Goal: Information Seeking & Learning: Understand process/instructions

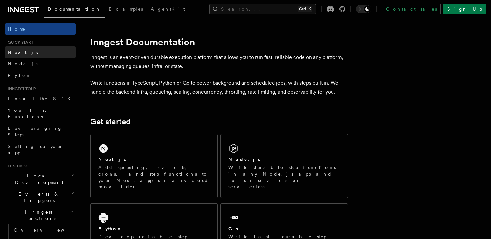
click at [29, 55] on link "Next.js" at bounding box center [40, 52] width 71 height 12
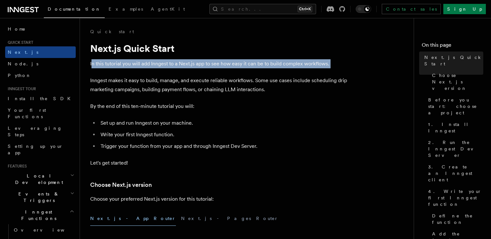
drag, startPoint x: 93, startPoint y: 67, endPoint x: 192, endPoint y: 68, distance: 99.3
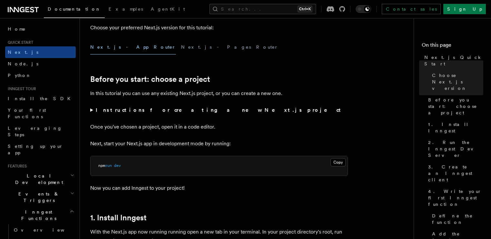
scroll to position [192, 0]
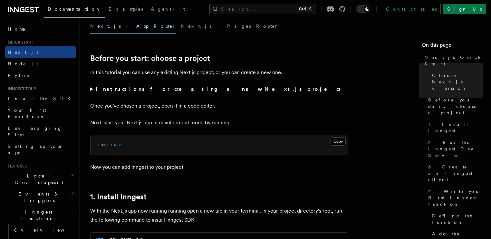
click at [91, 88] on summary "Instructions for creating a new Next.js project" at bounding box center [219, 89] width 258 height 9
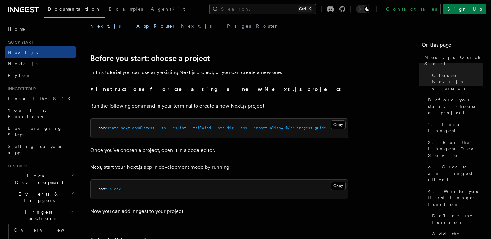
scroll to position [0, 0]
click at [93, 88] on summary "Instructions for creating a new Next.js project" at bounding box center [219, 89] width 258 height 9
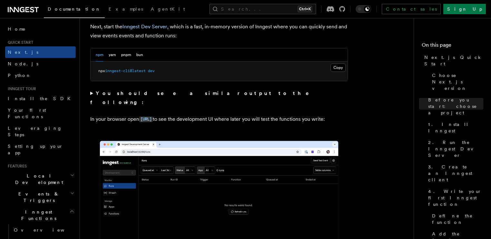
scroll to position [473, 0]
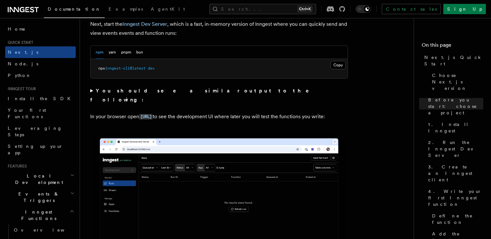
click at [91, 94] on summary "You should see a similar output to the following:" at bounding box center [219, 95] width 258 height 18
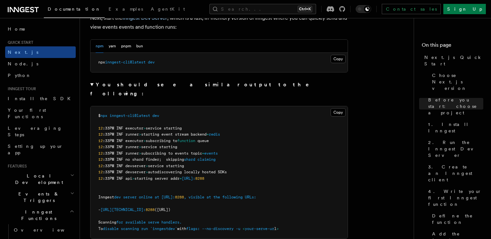
scroll to position [441, 0]
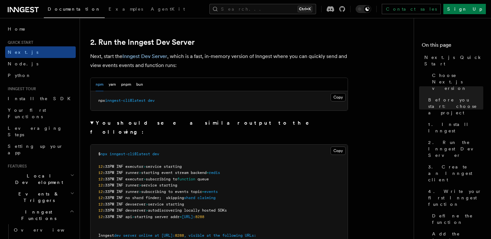
click at [93, 126] on summary "You should see a similar output to the following:" at bounding box center [219, 128] width 258 height 18
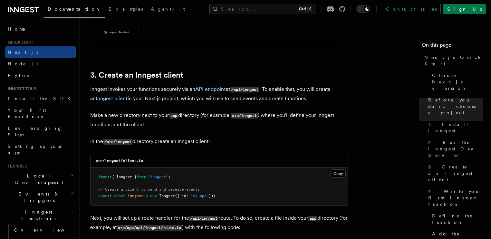
scroll to position [733, 0]
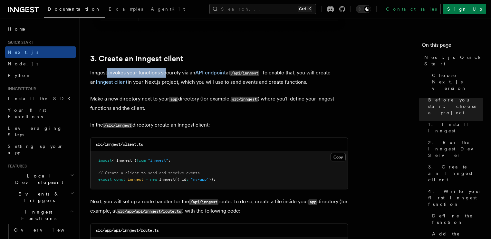
drag, startPoint x: 107, startPoint y: 74, endPoint x: 165, endPoint y: 77, distance: 58.8
click at [165, 77] on p "Inngest invokes your functions securely via an API endpoint at /api/inngest . T…" at bounding box center [219, 77] width 258 height 18
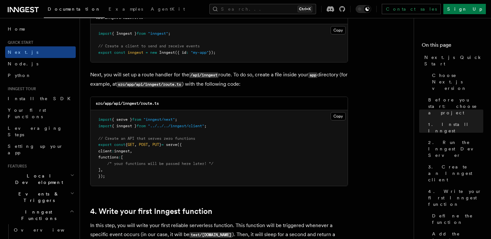
scroll to position [861, 0]
drag, startPoint x: 113, startPoint y: 174, endPoint x: 242, endPoint y: 177, distance: 128.7
click at [242, 177] on pre "import { serve } from "inngest/next" ; import { inngest } from "../../../innges…" at bounding box center [219, 148] width 257 height 76
click at [213, 185] on pre "import { serve } from "inngest/next" ; import { inngest } from "../../../innges…" at bounding box center [219, 148] width 257 height 76
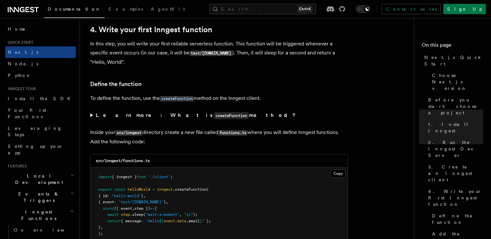
scroll to position [1042, 0]
drag, startPoint x: 90, startPoint y: 111, endPoint x: 152, endPoint y: 114, distance: 62.0
click at [152, 103] on p "To define the function, use the createFunction method on the Inngest client." at bounding box center [219, 98] width 258 height 9
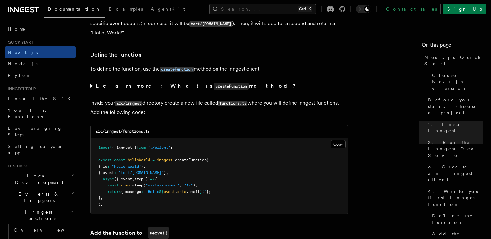
scroll to position [1073, 0]
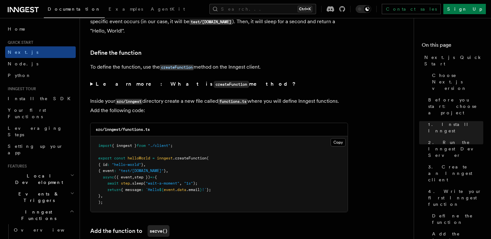
click at [90, 89] on summary "Learn more: What is createFunction method?" at bounding box center [219, 84] width 258 height 9
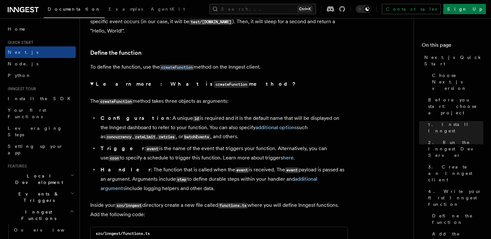
click at [90, 89] on summary "Learn more: What is createFunction method?" at bounding box center [219, 84] width 258 height 9
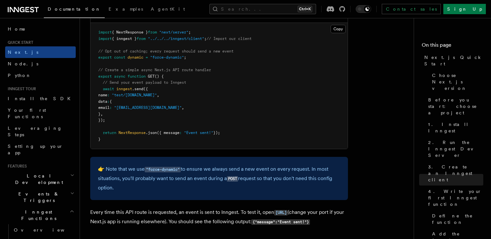
scroll to position [3424, 0]
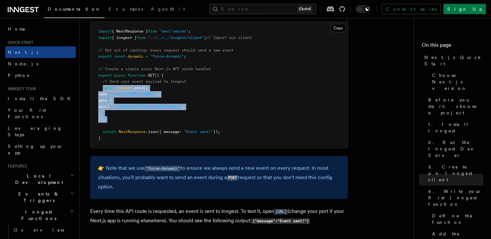
drag, startPoint x: 102, startPoint y: 135, endPoint x: 121, endPoint y: 177, distance: 46.0
click at [121, 148] on pre "import { NextResponse } from "next/server" ; import { inngest } from "../../../…" at bounding box center [219, 85] width 257 height 126
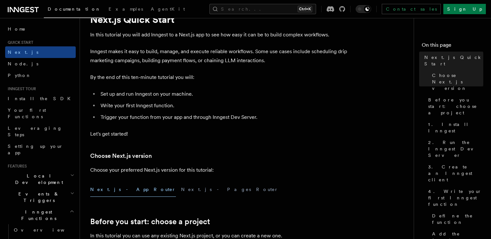
scroll to position [0, 0]
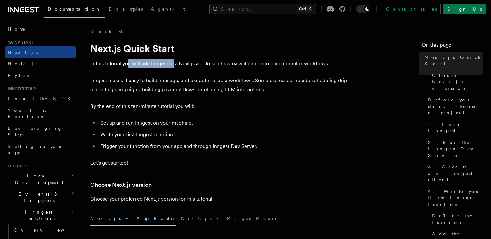
drag, startPoint x: 128, startPoint y: 64, endPoint x: 174, endPoint y: 66, distance: 46.5
click at [174, 66] on p "In this tutorial you will add Inngest to a Next.js app to see how easy it can b…" at bounding box center [219, 63] width 258 height 9
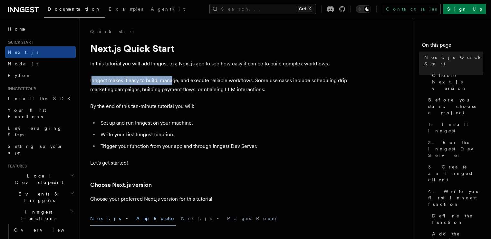
drag, startPoint x: 92, startPoint y: 80, endPoint x: 174, endPoint y: 81, distance: 82.6
click at [174, 81] on p "Inngest makes it easy to build, manage, and execute reliable workflows. Some us…" at bounding box center [219, 85] width 258 height 18
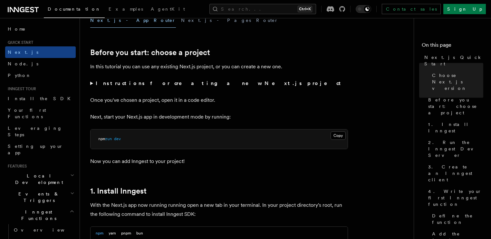
scroll to position [200, 0]
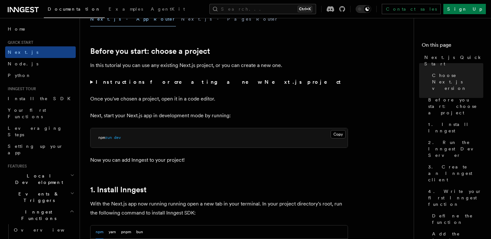
click at [90, 81] on summary "Instructions for creating a new Next.js project" at bounding box center [219, 82] width 258 height 9
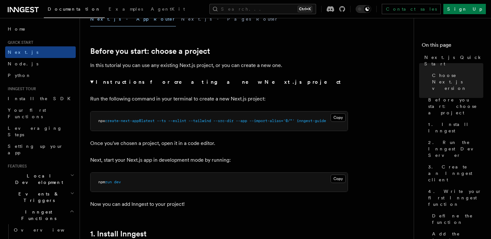
click at [90, 81] on summary "Instructions for creating a new Next.js project" at bounding box center [219, 82] width 258 height 9
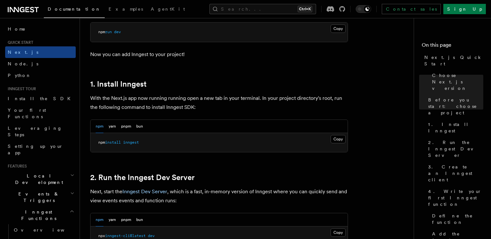
scroll to position [306, 0]
click at [339, 142] on button "Copy Copied" at bounding box center [338, 139] width 15 height 8
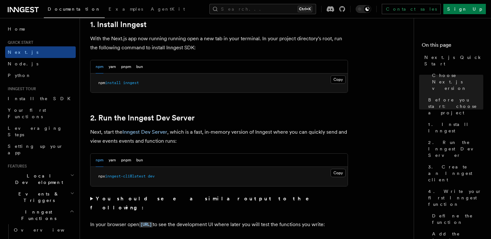
scroll to position [365, 0]
drag, startPoint x: 91, startPoint y: 134, endPoint x: 119, endPoint y: 136, distance: 27.8
click at [119, 136] on p "Next, start the Inngest Dev Server , which is a fast, in-memory version of Inng…" at bounding box center [219, 136] width 258 height 18
drag, startPoint x: 179, startPoint y: 143, endPoint x: 207, endPoint y: 156, distance: 30.7
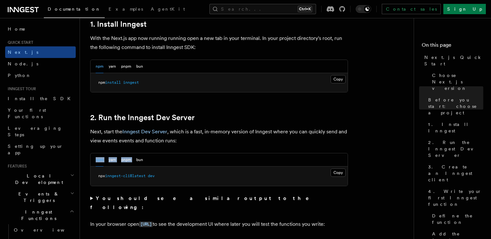
click at [186, 144] on p "Next, start the Inngest Dev Server , which is a fast, in-memory version of Inng…" at bounding box center [219, 136] width 258 height 18
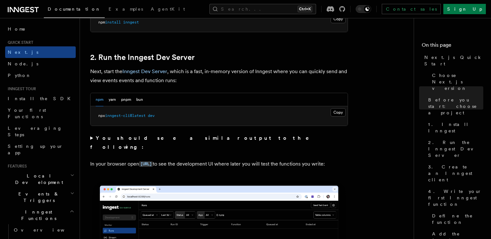
scroll to position [427, 0]
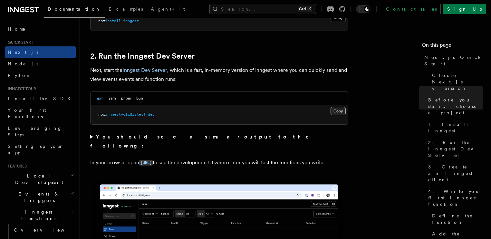
click at [337, 110] on button "Copy Copied" at bounding box center [338, 111] width 15 height 8
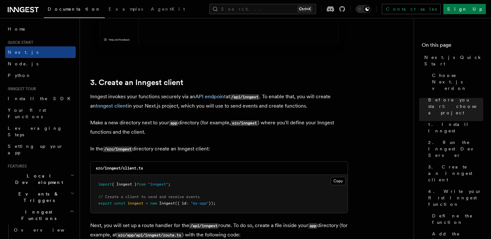
scroll to position [710, 0]
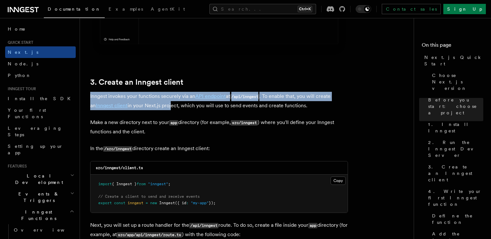
drag, startPoint x: 90, startPoint y: 98, endPoint x: 164, endPoint y: 104, distance: 74.1
click at [164, 104] on p "Inngest invokes your functions securely via an API endpoint at /api/inngest . T…" at bounding box center [219, 101] width 258 height 18
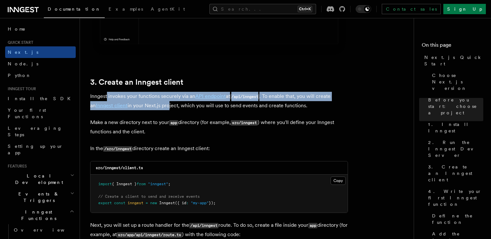
drag, startPoint x: 107, startPoint y: 99, endPoint x: 164, endPoint y: 104, distance: 57.0
click at [164, 104] on p "Inngest invokes your functions securely via an API endpoint at /api/inngest . T…" at bounding box center [219, 101] width 258 height 18
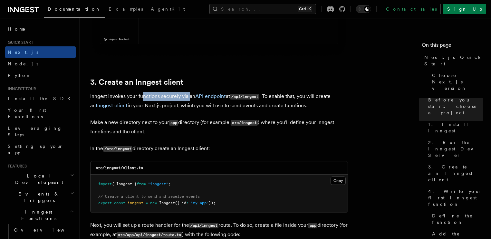
drag, startPoint x: 141, startPoint y: 99, endPoint x: 190, endPoint y: 95, distance: 48.5
click at [190, 95] on p "Inngest invokes your functions securely via an API endpoint at /api/inngest . T…" at bounding box center [219, 101] width 258 height 18
click at [213, 105] on p "Inngest invokes your functions securely via an API endpoint at /api/inngest . T…" at bounding box center [219, 101] width 258 height 18
drag, startPoint x: 234, startPoint y: 98, endPoint x: 268, endPoint y: 98, distance: 33.9
click at [268, 98] on p "Inngest invokes your functions securely via an API endpoint at /api/inngest . T…" at bounding box center [219, 101] width 258 height 18
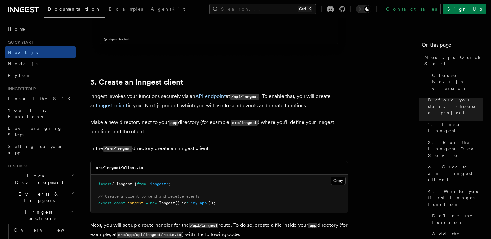
click at [288, 103] on p "Inngest invokes your functions securely via an API endpoint at /api/inngest . T…" at bounding box center [219, 101] width 258 height 18
drag, startPoint x: 95, startPoint y: 123, endPoint x: 156, endPoint y: 123, distance: 60.9
click at [156, 123] on p "Make a new directory next to your app directory (for example, src/inngest ) whe…" at bounding box center [219, 127] width 258 height 18
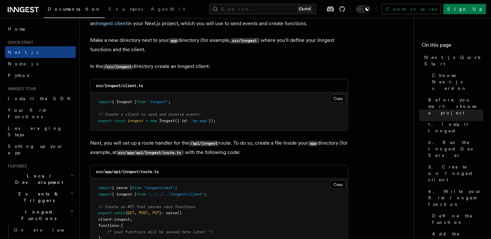
scroll to position [792, 0]
drag, startPoint x: 105, startPoint y: 149, endPoint x: 187, endPoint y: 150, distance: 81.3
click at [187, 150] on p "Next, you will set up a route handler for the /api/inngest route. To do so, cre…" at bounding box center [219, 148] width 258 height 19
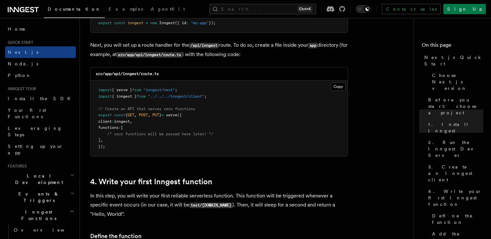
scroll to position [891, 0]
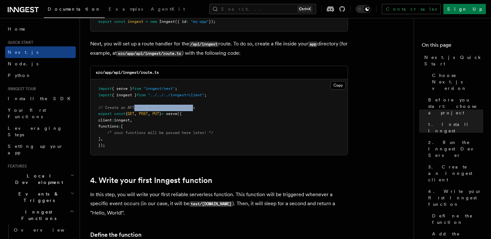
drag, startPoint x: 142, startPoint y: 116, endPoint x: 212, endPoint y: 113, distance: 70.7
click at [195, 110] on span "// Create an API that serves zero functions" at bounding box center [146, 107] width 97 height 5
click at [239, 118] on pre "import { serve } from "inngest/next" ; import { inngest } from "../../../innges…" at bounding box center [219, 117] width 257 height 76
drag, startPoint x: 116, startPoint y: 147, endPoint x: 245, endPoint y: 142, distance: 129.1
click at [245, 142] on pre "import { serve } from "inngest/next" ; import { inngest } from "../../../innges…" at bounding box center [219, 117] width 257 height 76
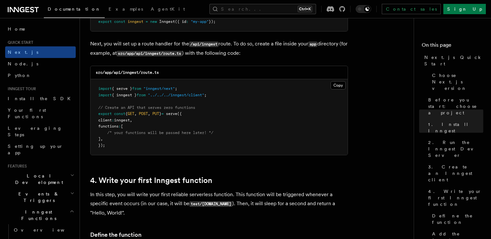
click at [194, 155] on pre "import { serve } from "inngest/next" ; import { inngest } from "../../../innges…" at bounding box center [219, 117] width 257 height 76
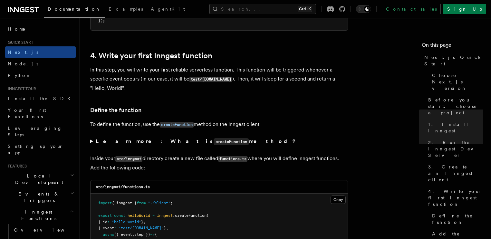
scroll to position [1021, 0]
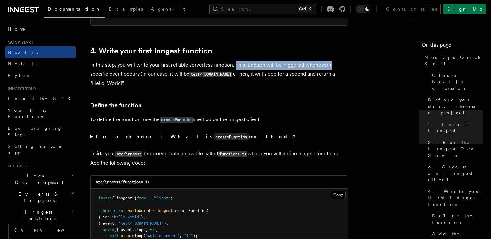
drag, startPoint x: 235, startPoint y: 80, endPoint x: 330, endPoint y: 82, distance: 95.5
click at [330, 82] on p "In this step, you will write your first reliable serverless function. This func…" at bounding box center [219, 74] width 258 height 27
click at [248, 88] on p "In this step, you will write your first reliable serverless function. This func…" at bounding box center [219, 74] width 258 height 27
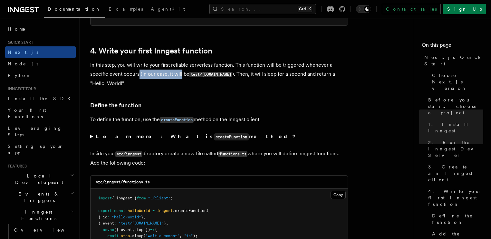
drag, startPoint x: 139, startPoint y: 90, endPoint x: 182, endPoint y: 89, distance: 43.2
click at [182, 88] on p "In this step, you will write your first reliable serverless function. This func…" at bounding box center [219, 74] width 258 height 27
click at [242, 110] on h3 "Define the function" at bounding box center [219, 105] width 258 height 9
drag, startPoint x: 95, startPoint y: 133, endPoint x: 140, endPoint y: 134, distance: 44.2
click at [140, 124] on p "To define the function, use the createFunction method on the Inngest client." at bounding box center [219, 119] width 258 height 9
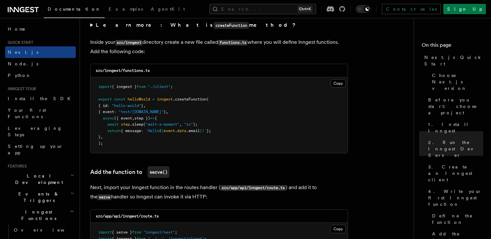
scroll to position [1136, 0]
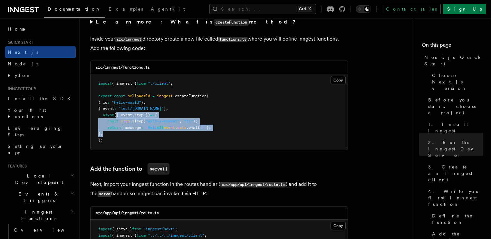
drag, startPoint x: 119, startPoint y: 135, endPoint x: 112, endPoint y: 157, distance: 23.4
click at [112, 150] on pre "import { inngest } from "./client" ; export const helloWorld = inngest .createF…" at bounding box center [219, 112] width 257 height 76
copy code "({ event , step }) => { await step .sleep ( "wait-a-moment" , "1s" ); return { …"
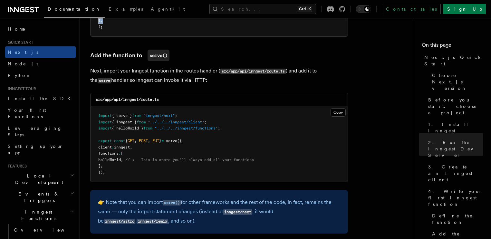
scroll to position [1250, 0]
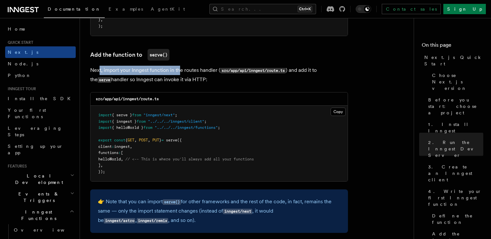
drag, startPoint x: 100, startPoint y: 94, endPoint x: 181, endPoint y: 94, distance: 81.3
click at [181, 84] on p "Next, import your Inngest function in the routes handler ( src/app/api/inngest/…" at bounding box center [219, 75] width 258 height 19
click at [230, 84] on p "Next, import your Inngest function in the routes handler ( src/app/api/inngest/…" at bounding box center [219, 75] width 258 height 19
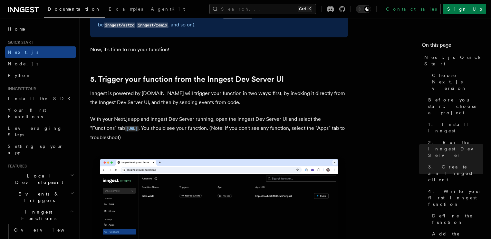
scroll to position [1445, 0]
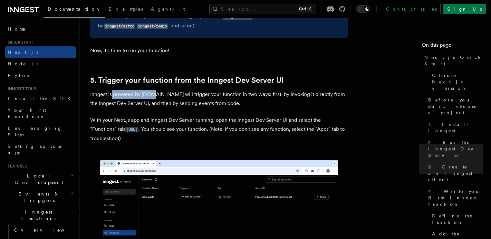
drag, startPoint x: 112, startPoint y: 127, endPoint x: 154, endPoint y: 132, distance: 41.8
click at [154, 108] on p "Inngest is powered by events.You will trigger your function in two ways: first,…" at bounding box center [219, 99] width 258 height 18
click at [208, 108] on p "Inngest is powered by events.You will trigger your function in two ways: first,…" at bounding box center [219, 99] width 258 height 18
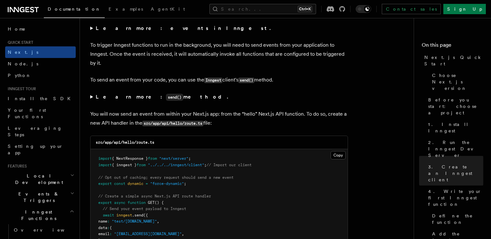
scroll to position [3298, 0]
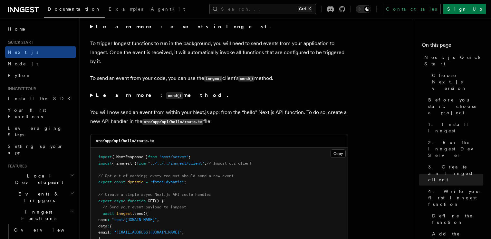
click at [91, 31] on summary "Learn more: events in Inngest." at bounding box center [219, 26] width 258 height 9
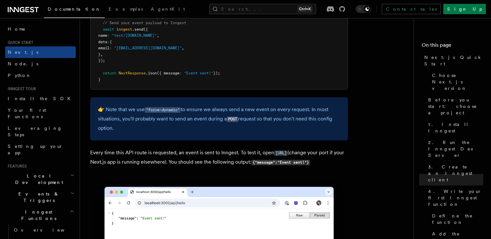
scroll to position [3551, 0]
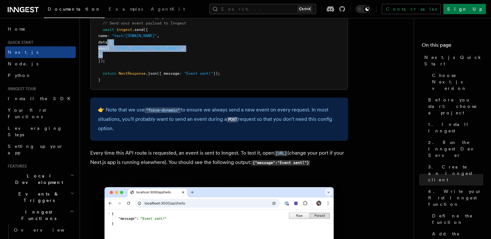
drag, startPoint x: 109, startPoint y: 92, endPoint x: 118, endPoint y: 105, distance: 16.3
click at [118, 90] on pre "import { NextResponse } from "next/server" ; import { inngest } from "../../../…" at bounding box center [219, 27] width 257 height 126
copy code "data : { email : "testUser@example.com" , } ,"
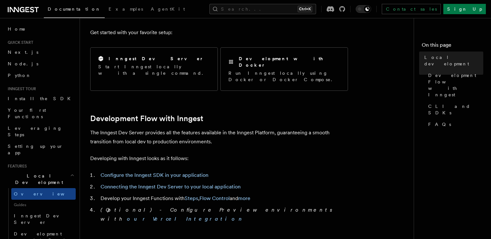
scroll to position [260, 0]
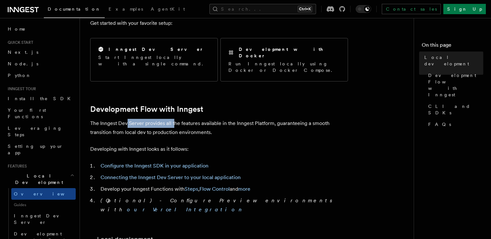
drag, startPoint x: 127, startPoint y: 110, endPoint x: 175, endPoint y: 113, distance: 48.1
click at [175, 119] on p "The Inngest Dev Server provides all the features available in the Inngest Platf…" at bounding box center [219, 128] width 258 height 18
click at [239, 119] on p "The Inngest Dev Server provides all the features available in the Inngest Platf…" at bounding box center [219, 128] width 258 height 18
drag, startPoint x: 118, startPoint y: 108, endPoint x: 144, endPoint y: 107, distance: 25.5
click at [144, 119] on p "The Inngest Dev Server provides all the features available in the Inngest Platf…" at bounding box center [219, 128] width 258 height 18
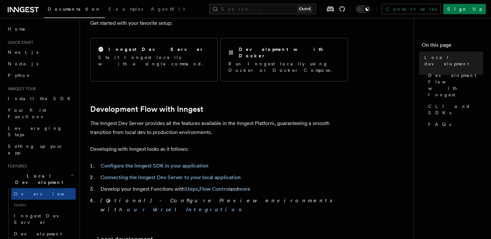
click at [155, 119] on p "The Inngest Dev Server provides all the features available in the Inngest Platf…" at bounding box center [219, 128] width 258 height 18
drag, startPoint x: 90, startPoint y: 109, endPoint x: 143, endPoint y: 111, distance: 52.9
click at [143, 119] on p "The Inngest Dev Server provides all the features available in the Inngest Platf…" at bounding box center [219, 128] width 258 height 18
click at [188, 119] on p "The Inngest Dev Server provides all the features available in the Inngest Platf…" at bounding box center [219, 128] width 258 height 18
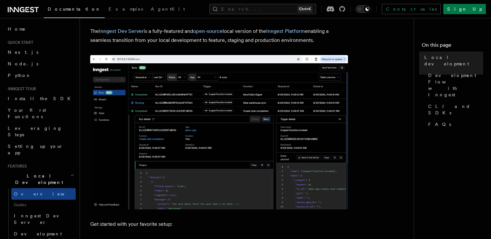
scroll to position [0, 0]
